Goal: Transaction & Acquisition: Purchase product/service

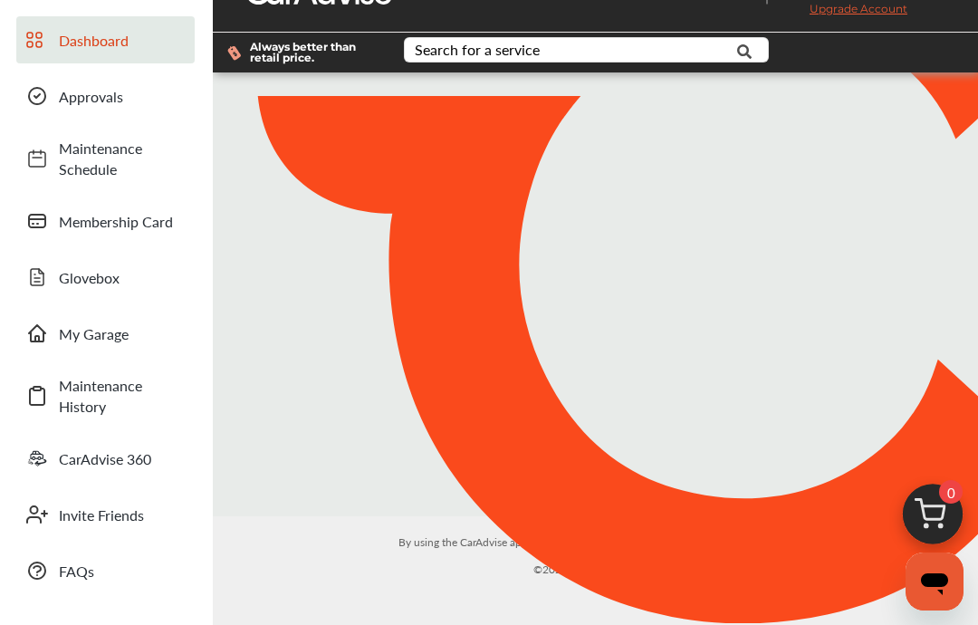
scroll to position [72, 0]
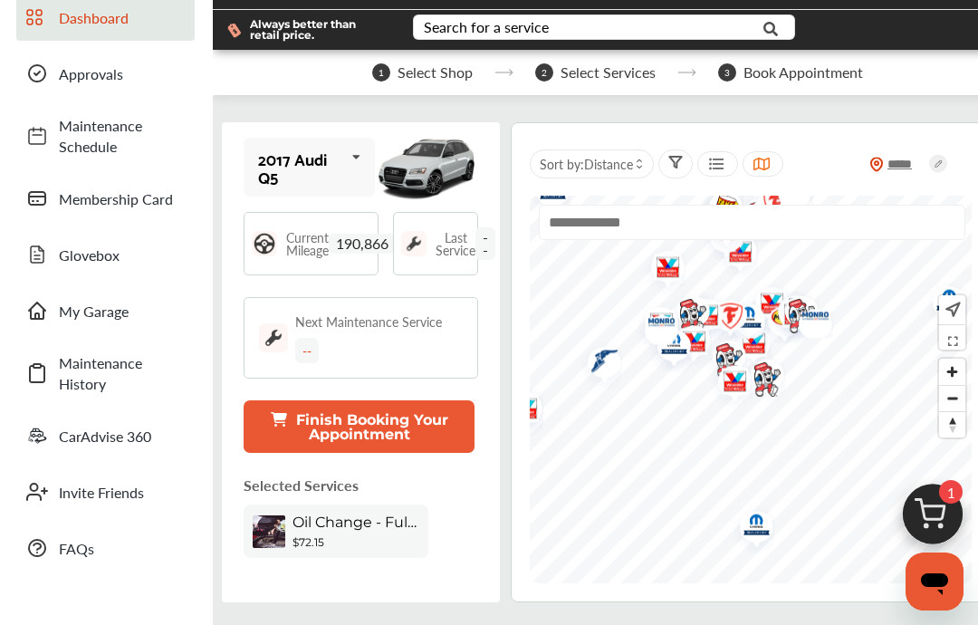
click at [934, 498] on img at bounding box center [932, 518] width 87 height 87
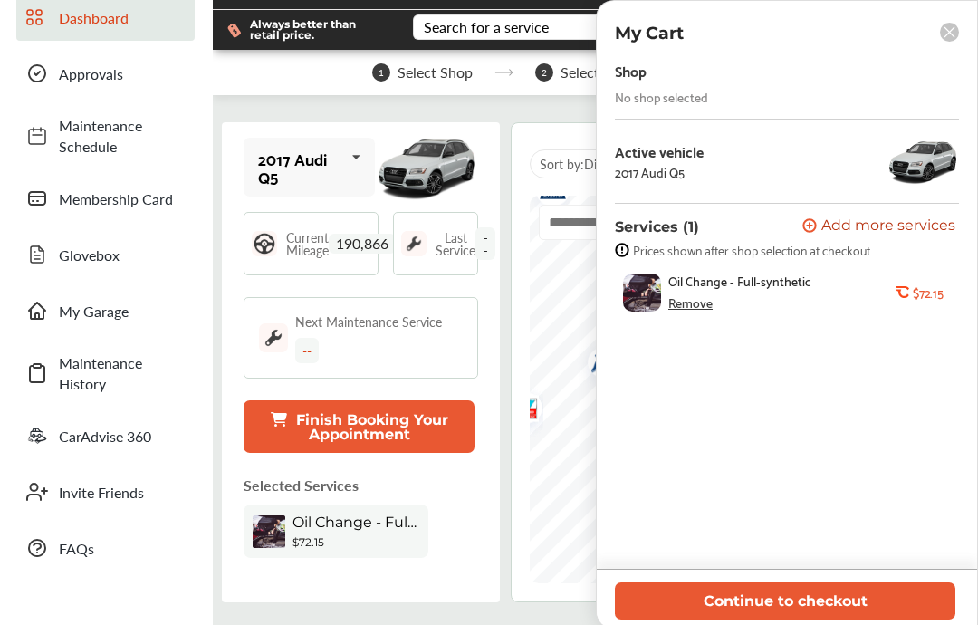
click at [952, 35] on icon at bounding box center [950, 32] width 10 height 10
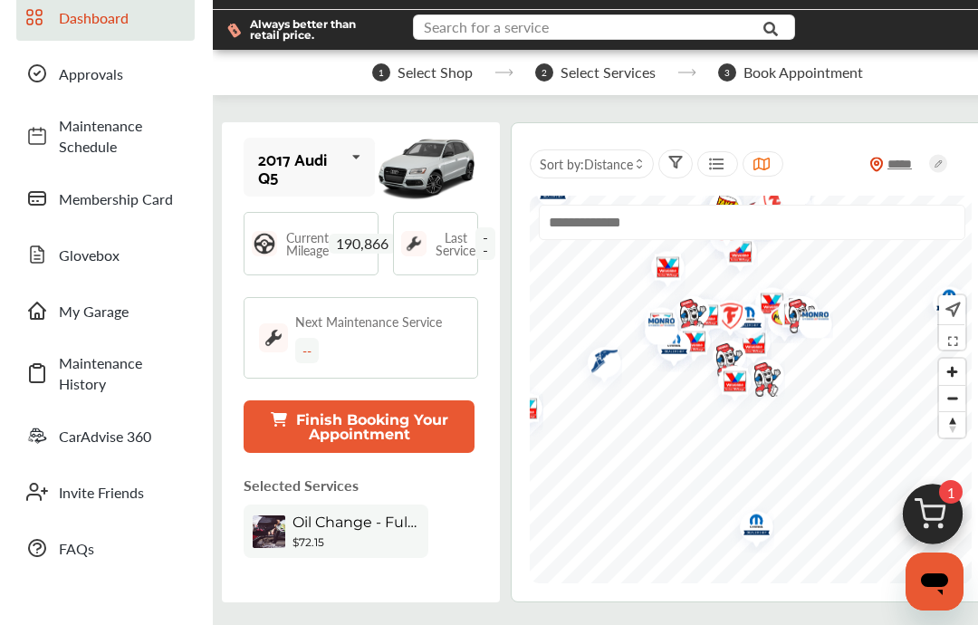
click at [567, 32] on input "text" at bounding box center [599, 29] width 369 height 28
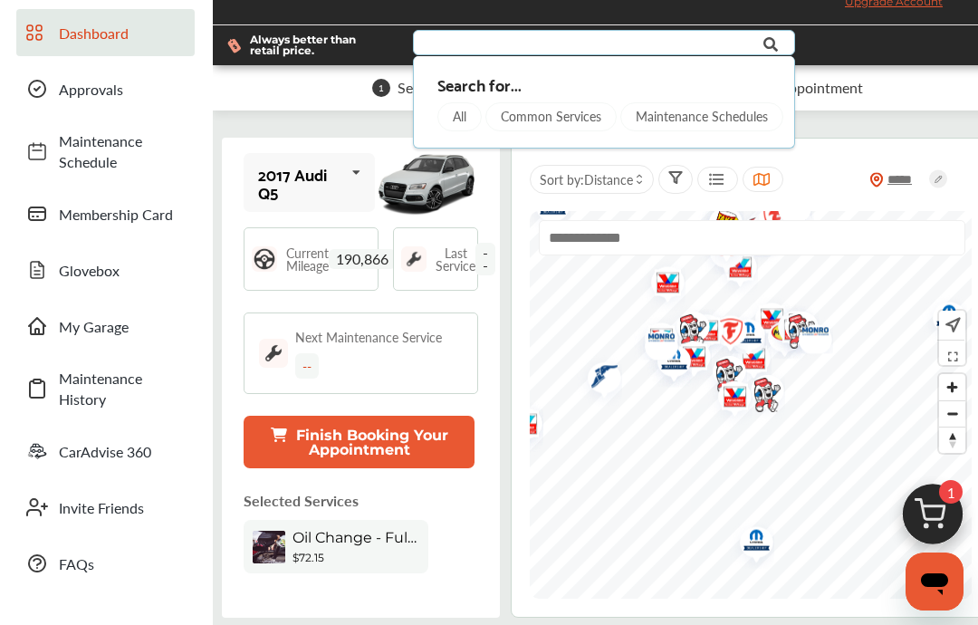
scroll to position [54, 0]
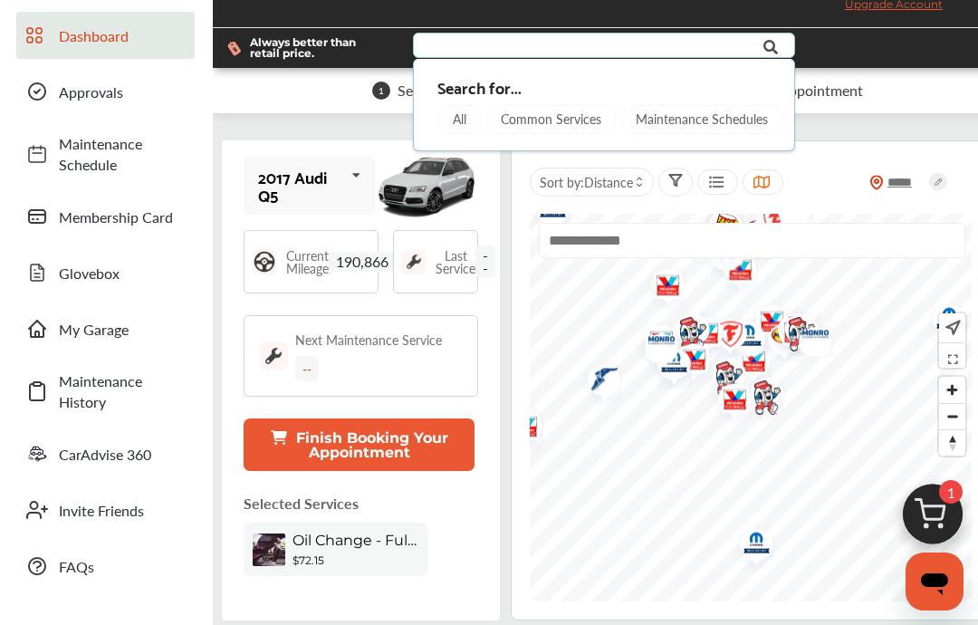
click at [465, 122] on div "All" at bounding box center [459, 119] width 44 height 29
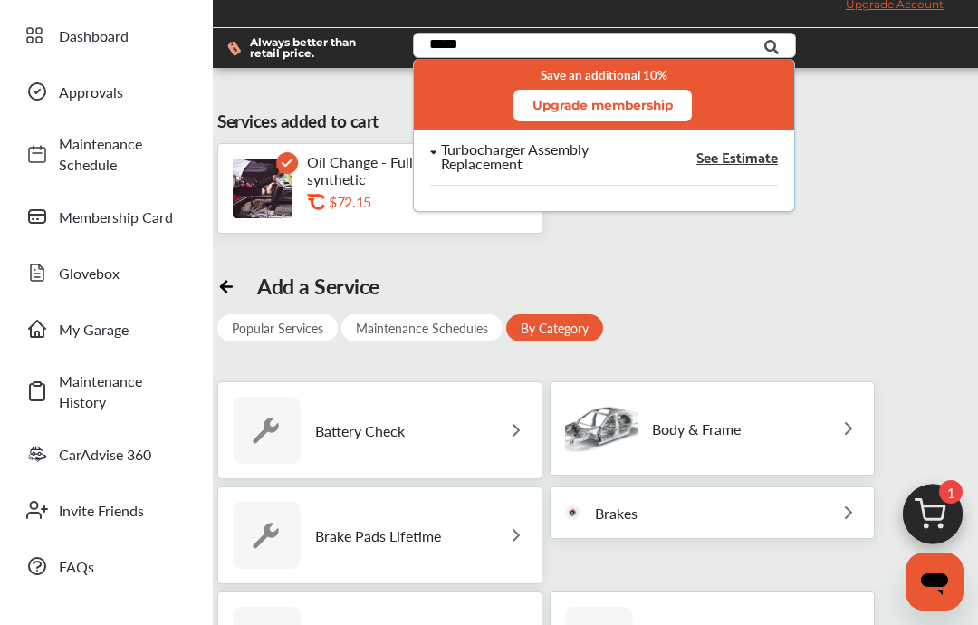
type input "*****"
click at [752, 164] on span "See Estimate" at bounding box center [737, 156] width 82 height 14
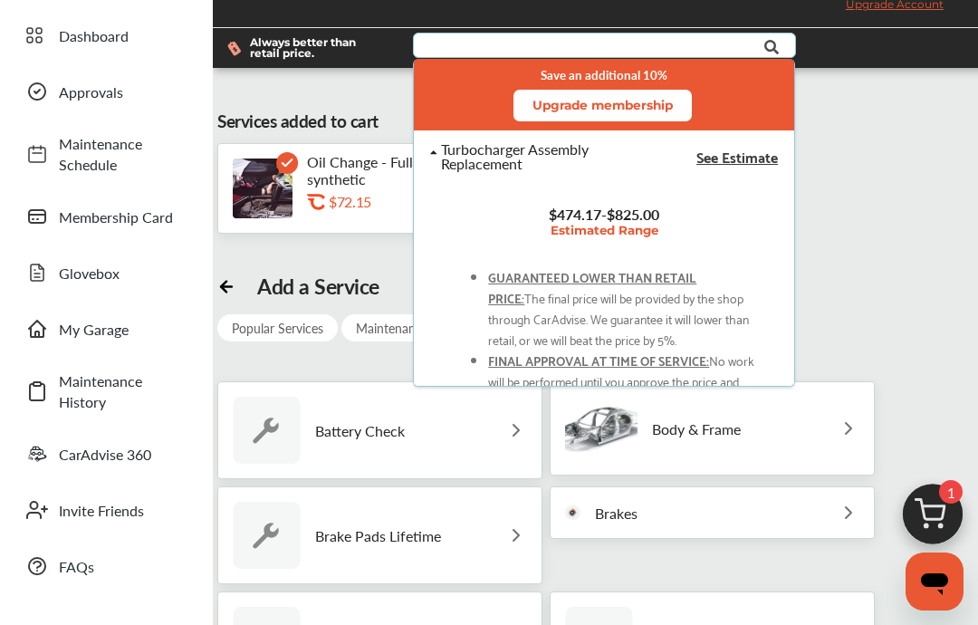
click at [731, 164] on span "See Estimate" at bounding box center [737, 156] width 82 height 14
click at [571, 171] on div "Turbocharger Assembly Replacement" at bounding box center [540, 156] width 197 height 29
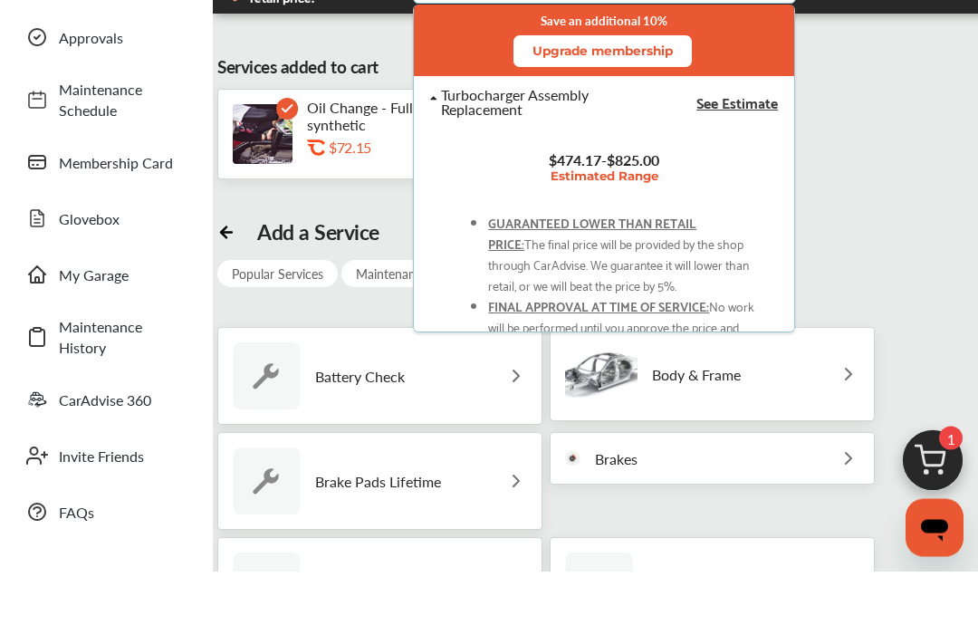
click at [657, 204] on span "$474.17 - $825.00" at bounding box center [604, 214] width 110 height 21
click at [659, 266] on span "GUARANTEED LOWER THAN RETAIL PRICE:" at bounding box center [592, 287] width 208 height 42
click at [755, 149] on span "See Estimate" at bounding box center [737, 156] width 82 height 14
